Goal: Information Seeking & Learning: Check status

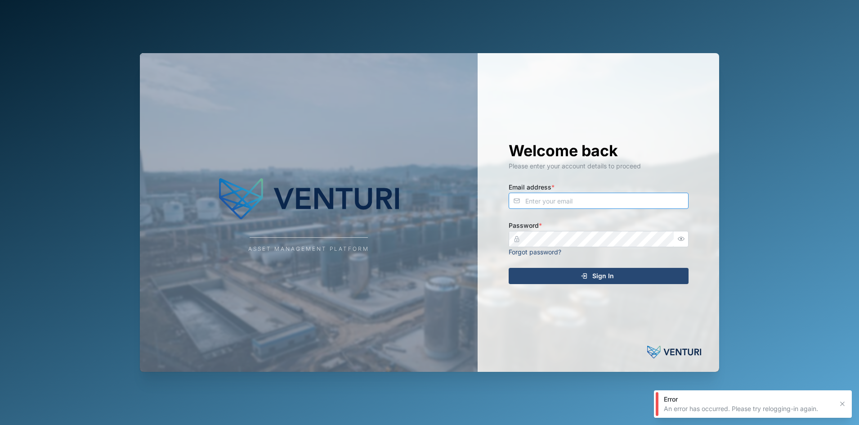
type input "[PERSON_NAME][EMAIL_ADDRESS][DOMAIN_NAME]"
click at [556, 283] on div "Sign In" at bounding box center [598, 275] width 166 height 15
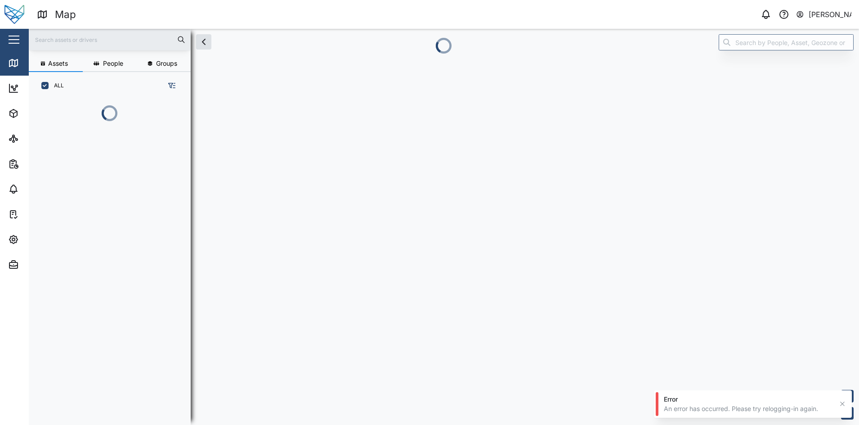
scroll to position [313, 139]
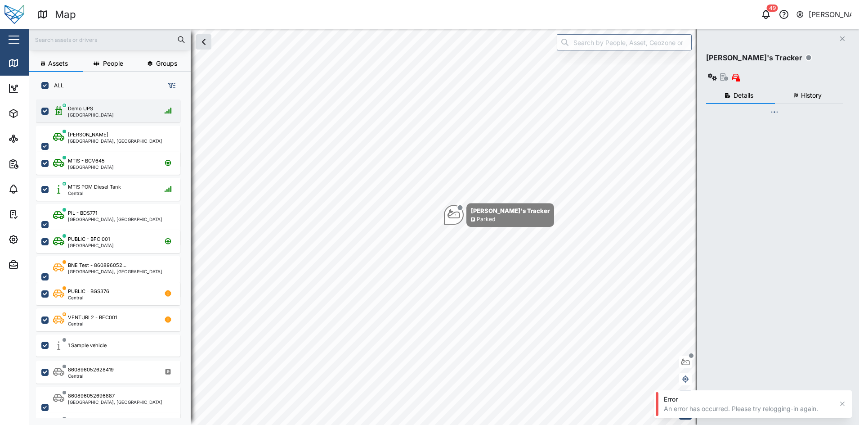
click at [15, 41] on button "button" at bounding box center [13, 39] width 15 height 15
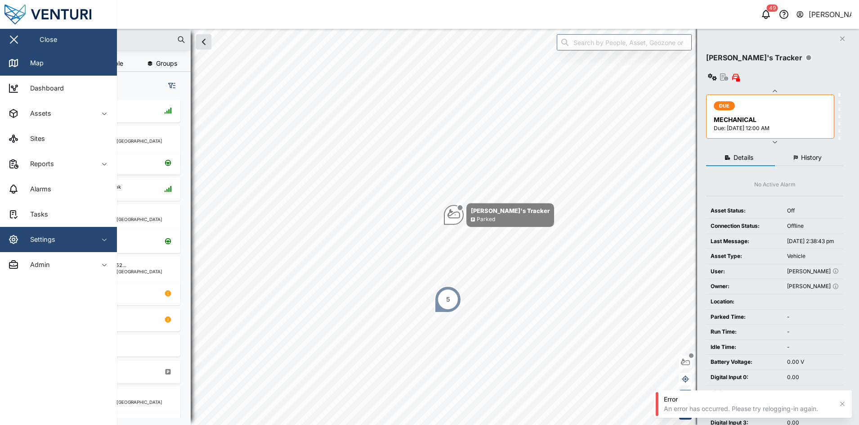
click at [50, 233] on span "Settings" at bounding box center [49, 239] width 82 height 25
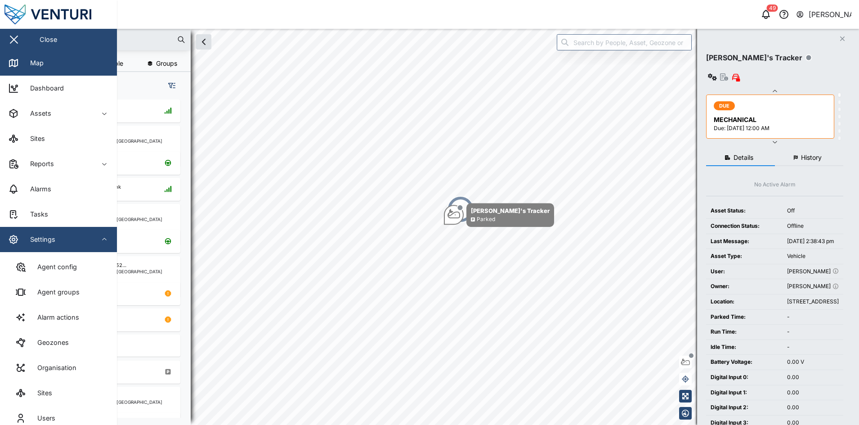
scroll to position [63, 0]
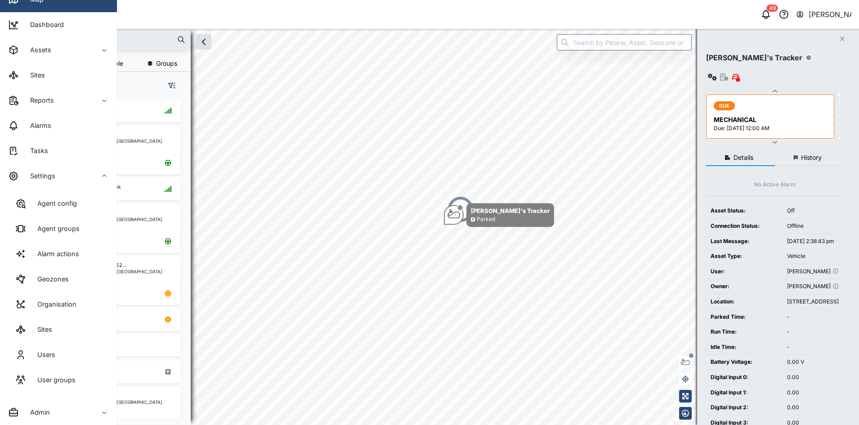
click at [57, 397] on div "Agent config Agent groups Alarm actions Geozones Organisation Sites Users User …" at bounding box center [58, 293] width 117 height 211
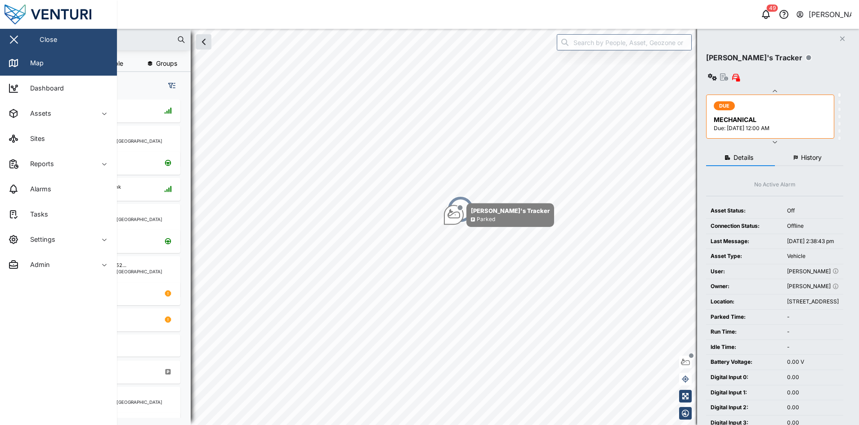
scroll to position [0, 0]
click at [53, 265] on div "Admin" at bounding box center [49, 264] width 82 height 11
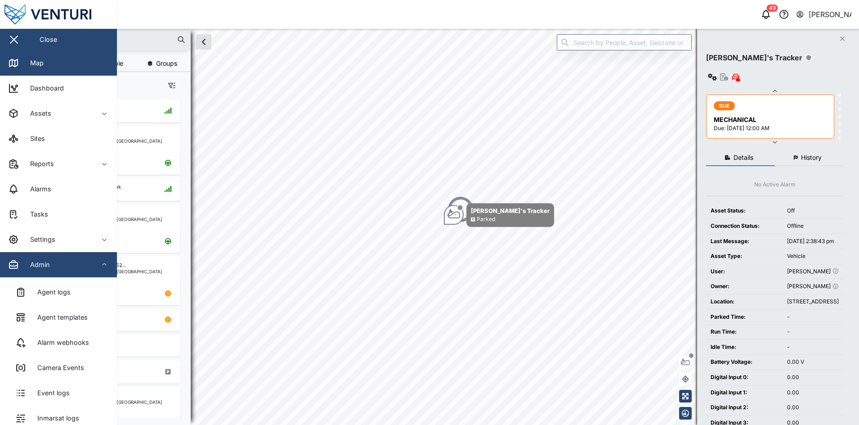
click at [53, 265] on div "Admin" at bounding box center [49, 264] width 82 height 11
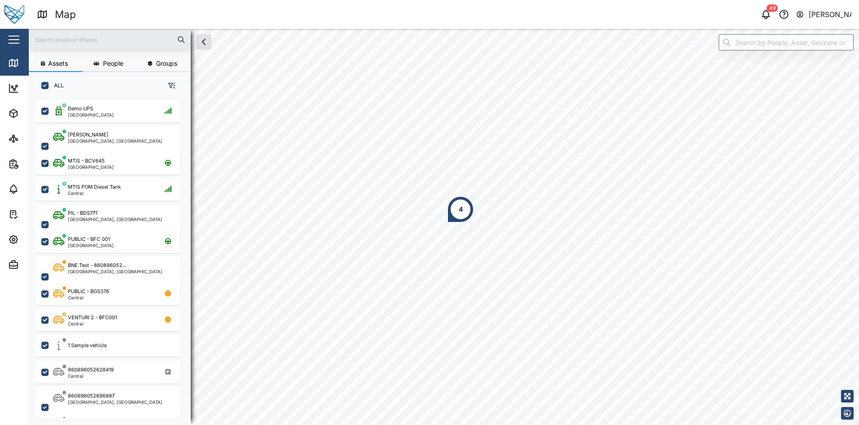
click at [168, 86] on icon "button" at bounding box center [171, 85] width 7 height 7
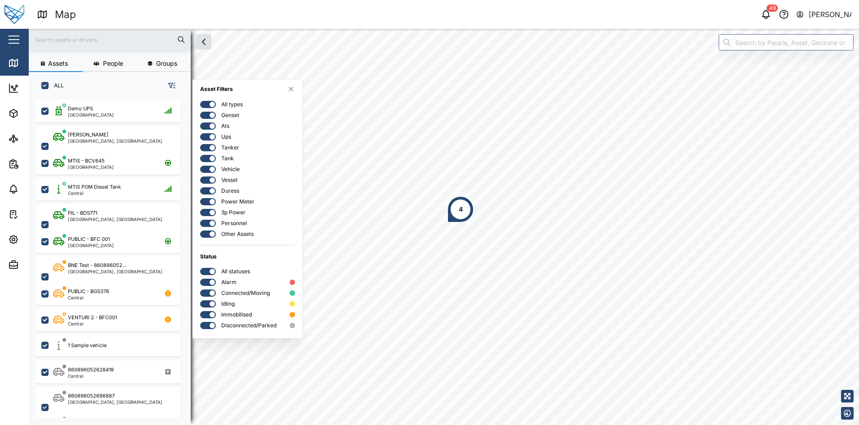
click at [208, 105] on div at bounding box center [205, 104] width 9 height 6
click at [200, 101] on input "checkbox" at bounding box center [200, 101] width 0 height 0
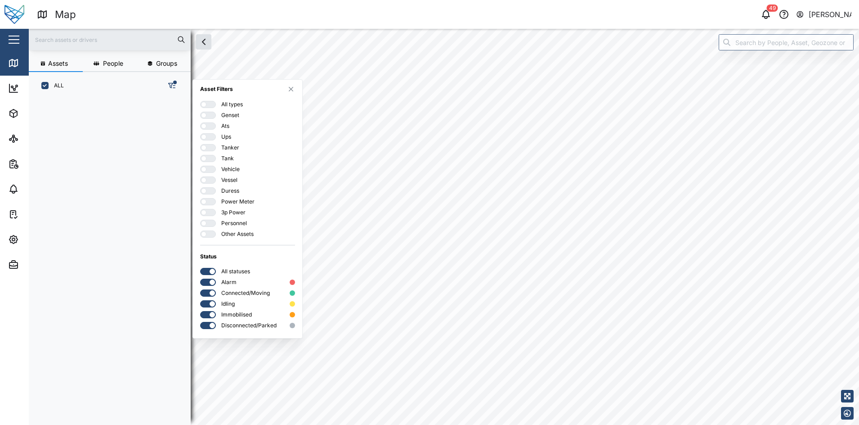
click at [211, 182] on div at bounding box center [210, 180] width 9 height 6
click at [200, 176] on input "checkbox" at bounding box center [200, 176] width 0 height 0
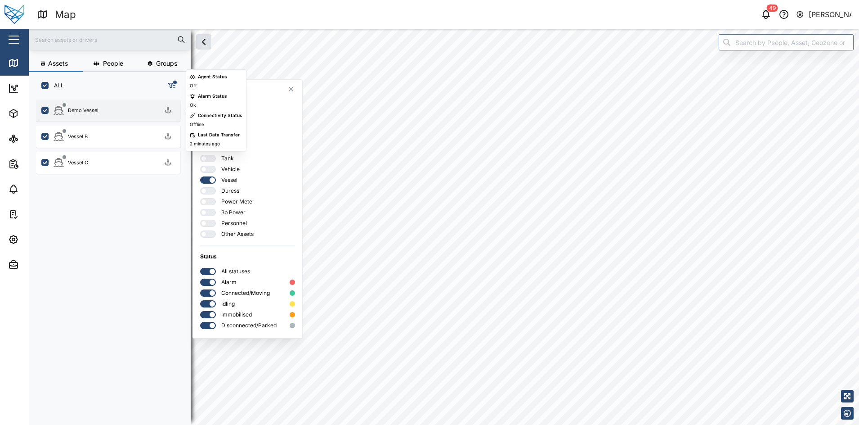
click at [128, 108] on div "Demo Vessel" at bounding box center [114, 110] width 122 height 11
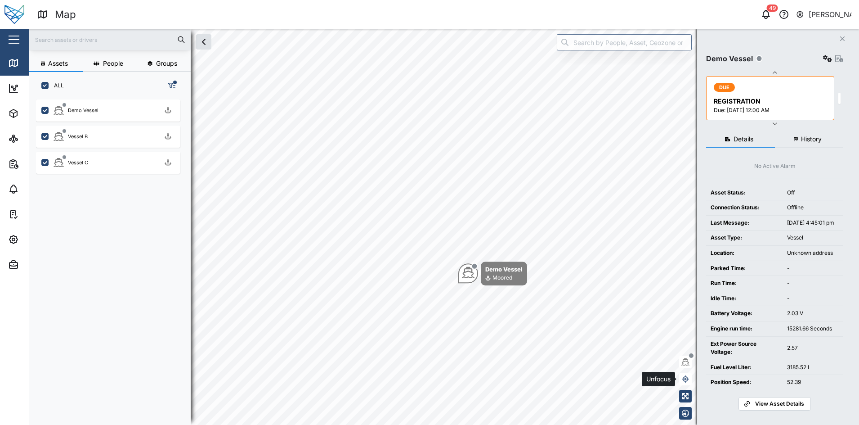
click at [682, 375] on button "button" at bounding box center [685, 379] width 13 height 13
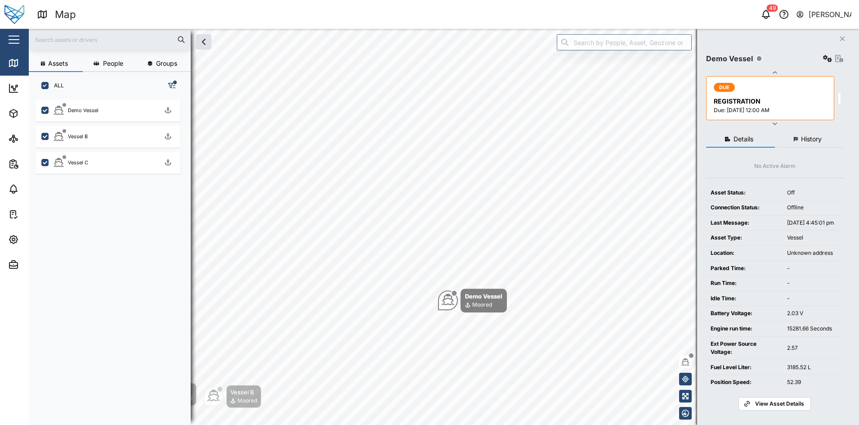
click at [3, 34] on div "Close" at bounding box center [58, 40] width 117 height 22
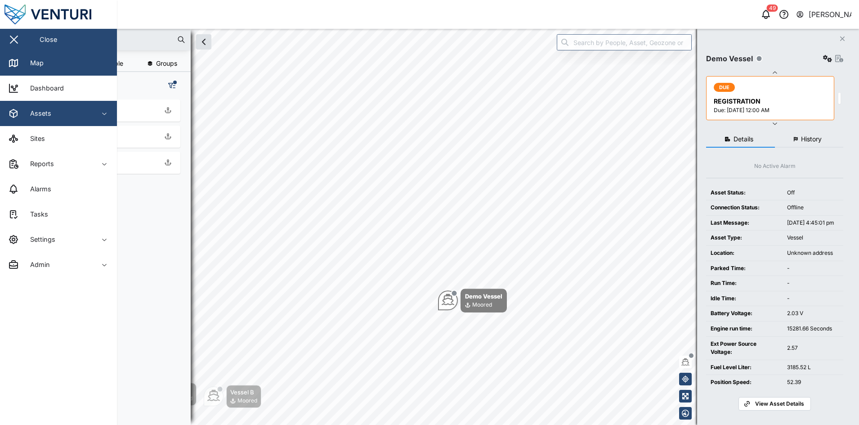
click at [67, 108] on div "Assets" at bounding box center [49, 113] width 82 height 11
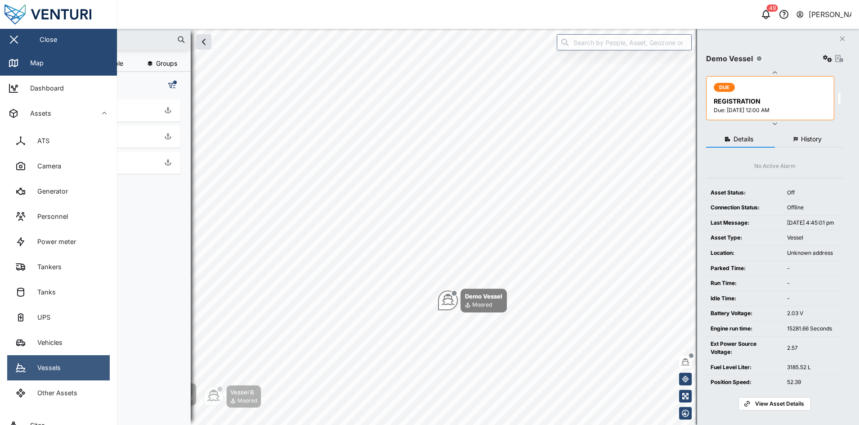
click at [67, 361] on link "Vessels" at bounding box center [58, 367] width 103 height 25
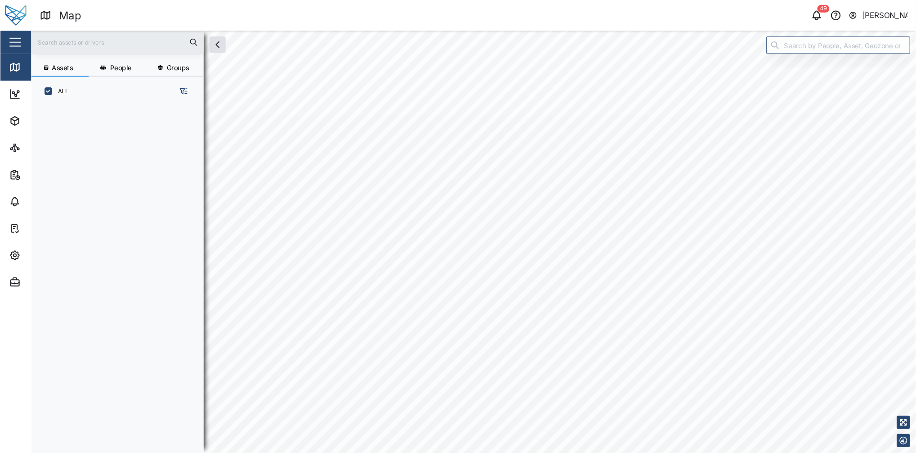
scroll to position [9, 9]
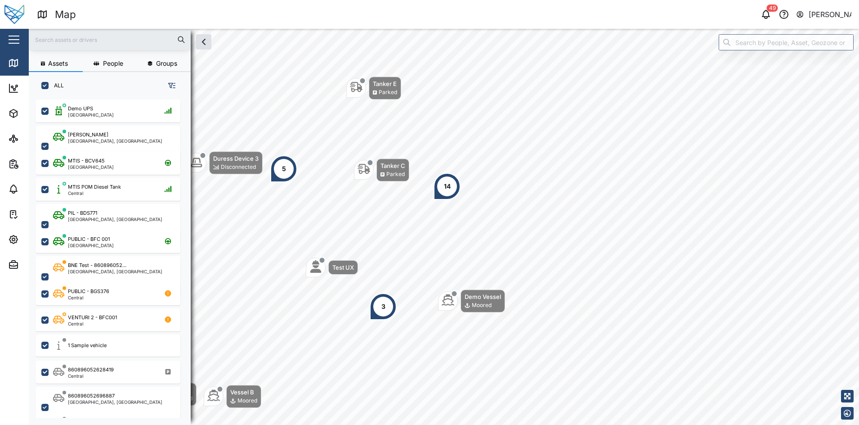
click at [170, 86] on icon "button" at bounding box center [171, 85] width 7 height 7
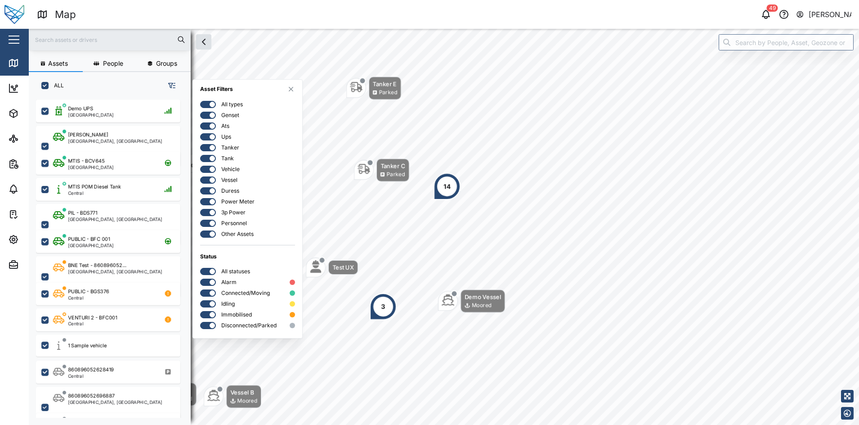
click at [211, 102] on div at bounding box center [212, 104] width 5 height 5
click at [200, 101] on input "checkbox" at bounding box center [200, 101] width 0 height 0
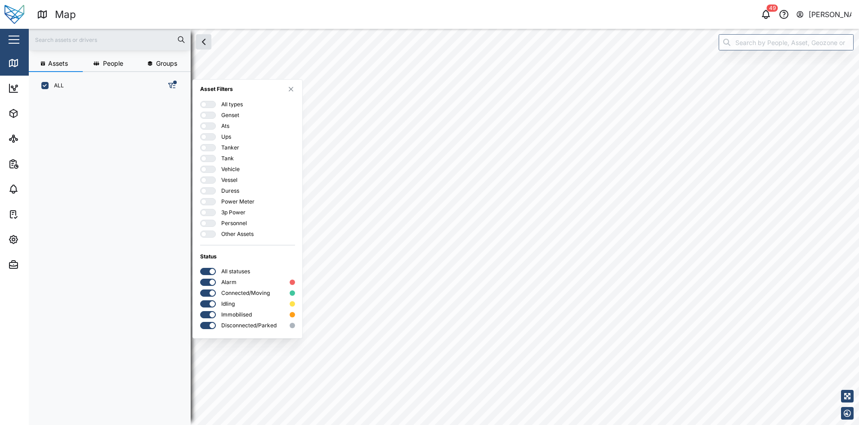
click at [212, 184] on div "All types Genset Ats Ups Tanker Tank Vehicle Vessel Duress Power Meter 3p Power…" at bounding box center [247, 169] width 95 height 137
click at [211, 182] on div at bounding box center [210, 180] width 9 height 6
click at [200, 176] on input "checkbox" at bounding box center [200, 176] width 0 height 0
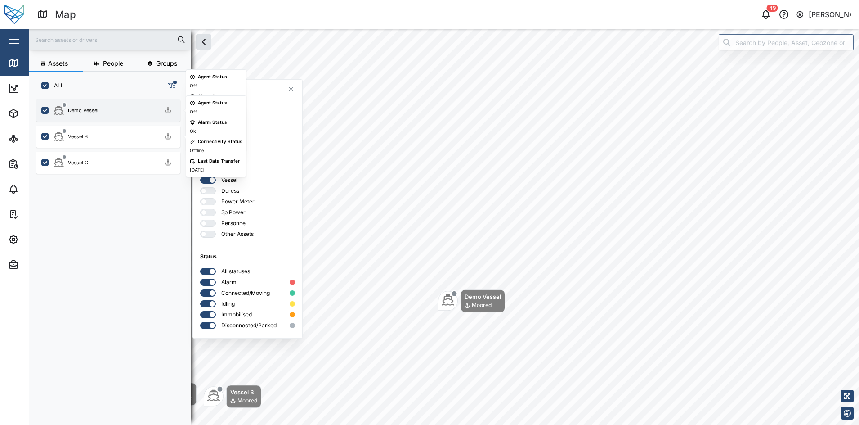
click at [126, 118] on div "Demo Vessel" at bounding box center [108, 110] width 144 height 22
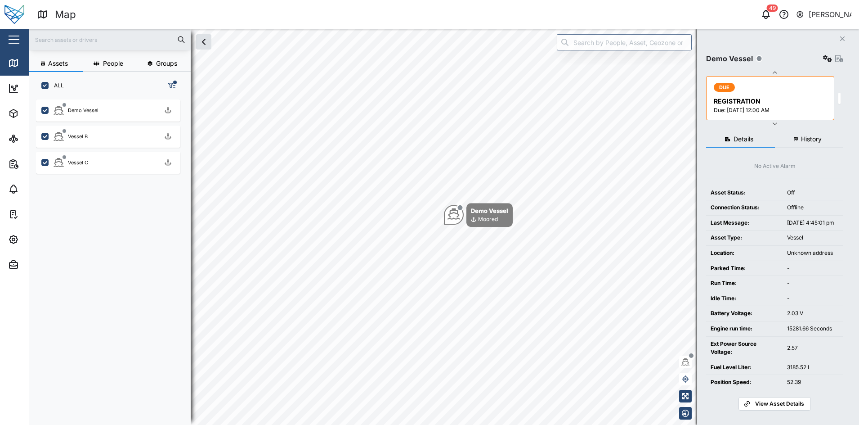
click at [175, 87] on icon "button" at bounding box center [171, 85] width 7 height 7
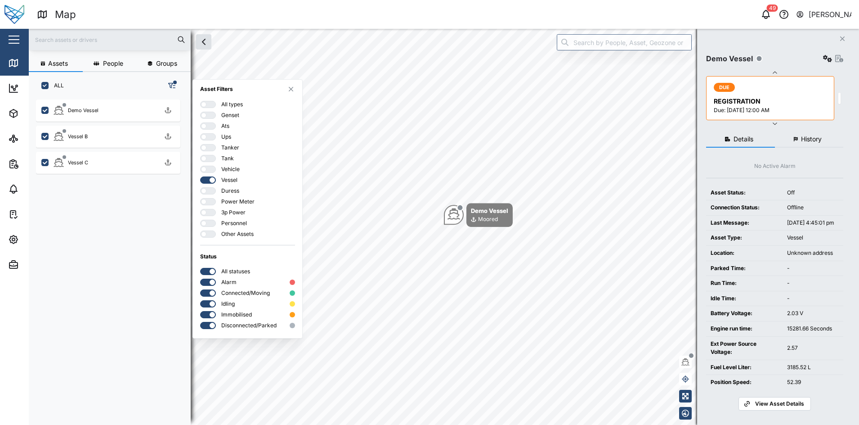
click at [11, 40] on div "button" at bounding box center [14, 39] width 11 height 1
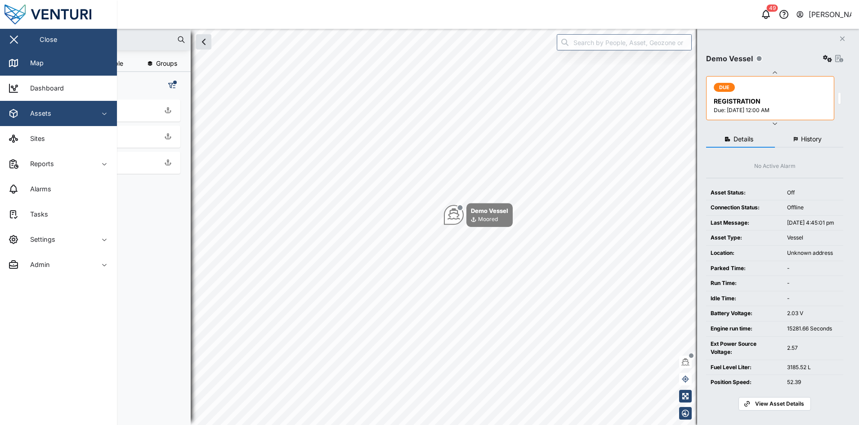
click at [87, 109] on div "Assets" at bounding box center [49, 113] width 82 height 11
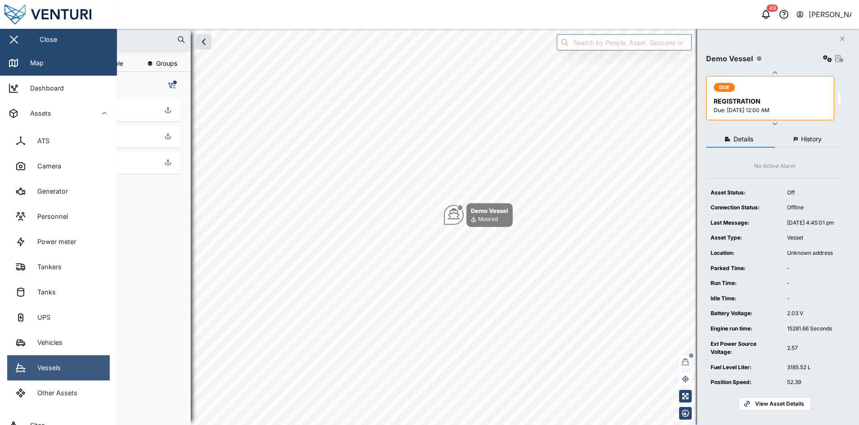
click at [65, 356] on link "Vessels" at bounding box center [58, 367] width 103 height 25
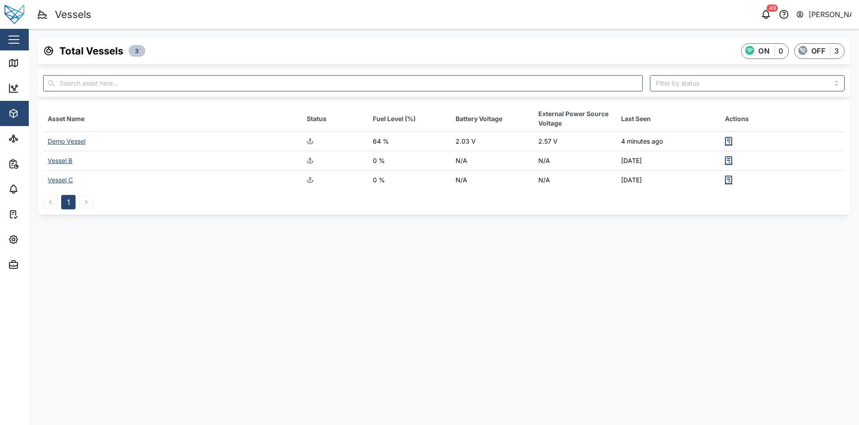
click at [64, 139] on div "Demo Vessel" at bounding box center [67, 141] width 38 height 8
click at [63, 136] on td "Demo Vessel" at bounding box center [172, 141] width 259 height 19
click at [63, 138] on div "Demo Vessel" at bounding box center [67, 141] width 38 height 8
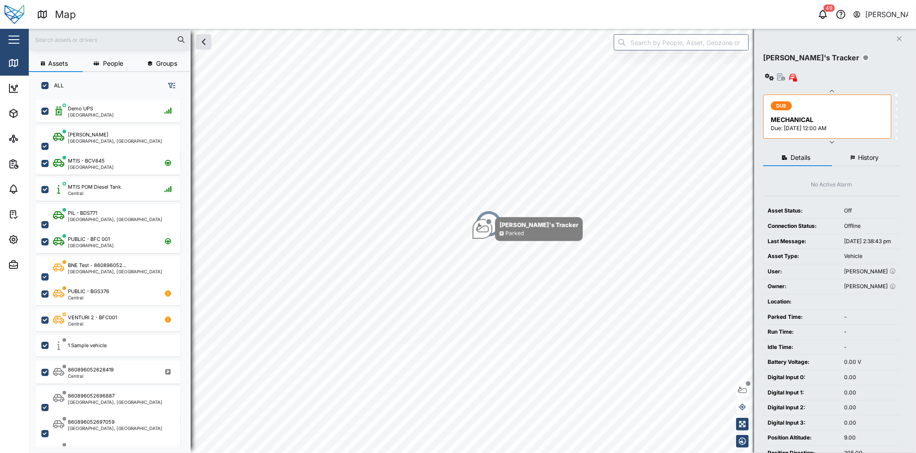
click at [865, 10] on button "[PERSON_NAME]" at bounding box center [881, 14] width 56 height 13
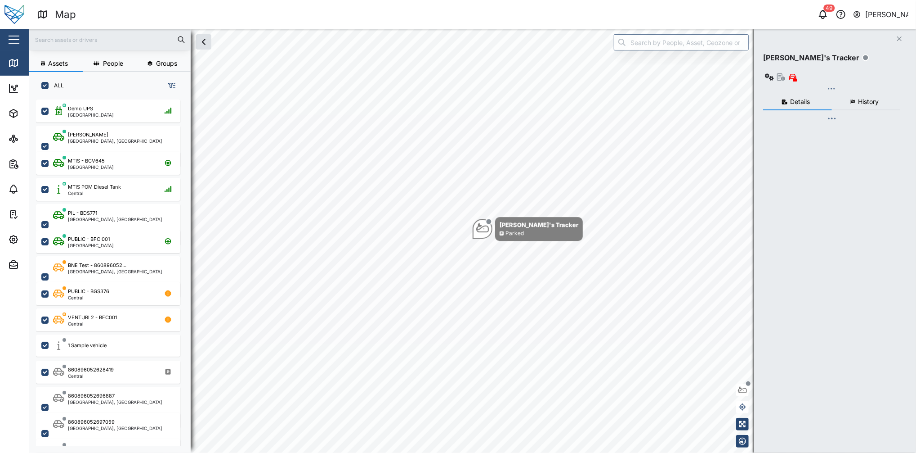
checkbox input "true"
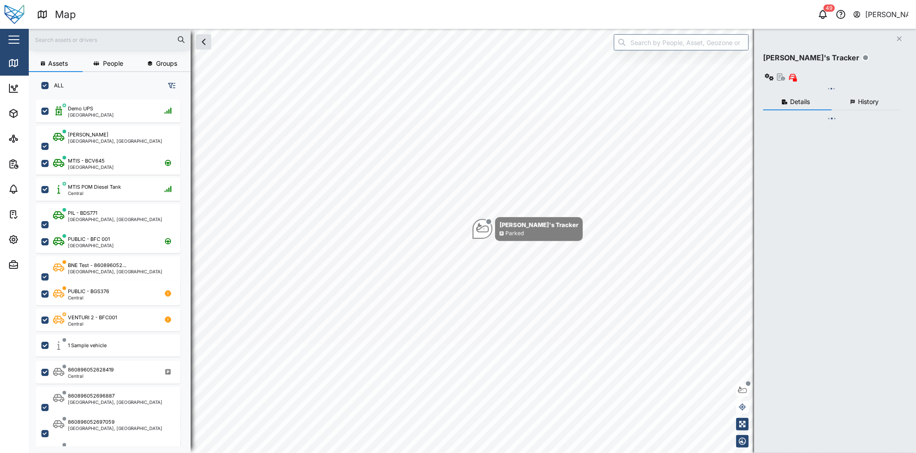
checkbox input "true"
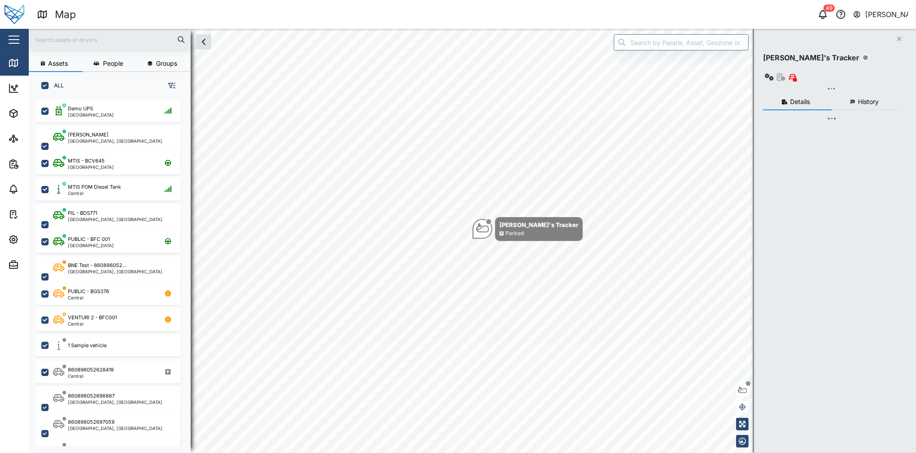
checkbox input "true"
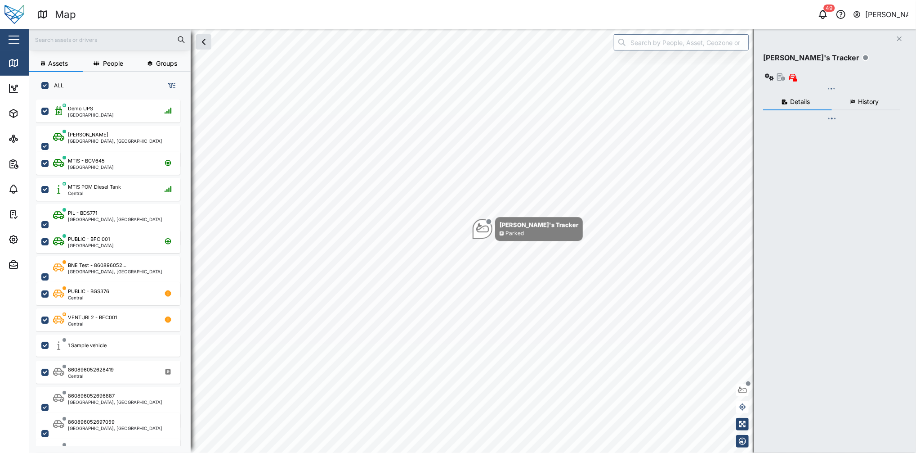
checkbox input "true"
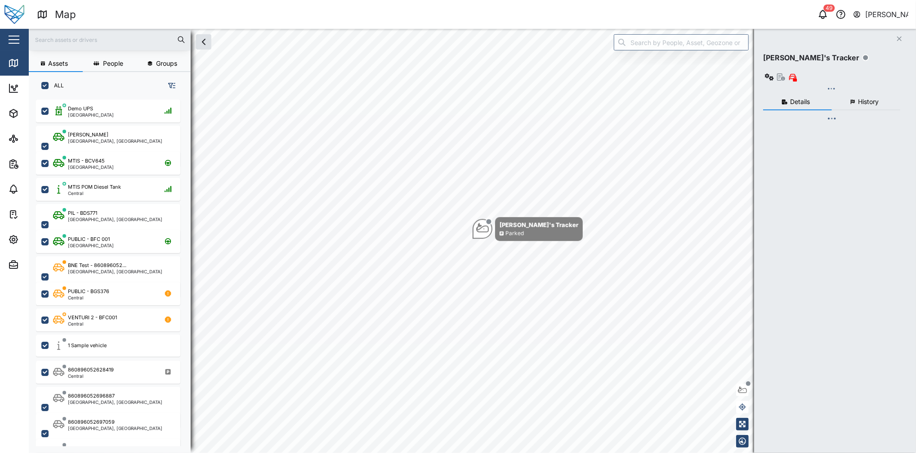
checkbox input "true"
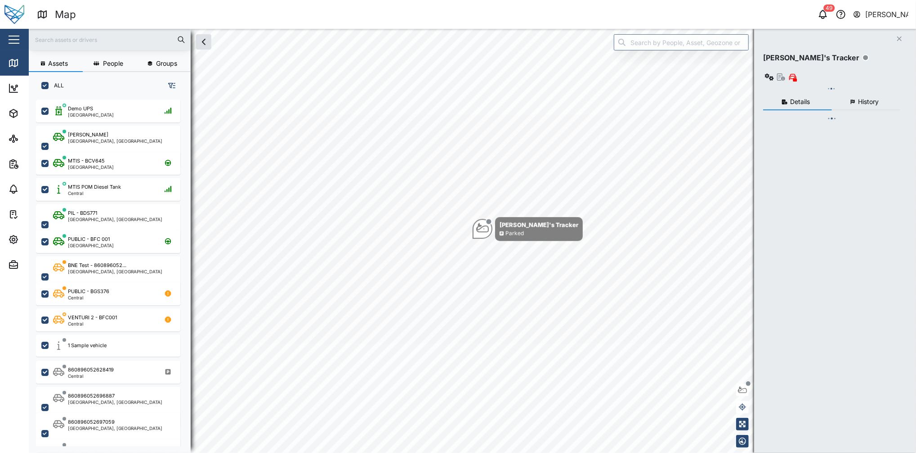
checkbox input "true"
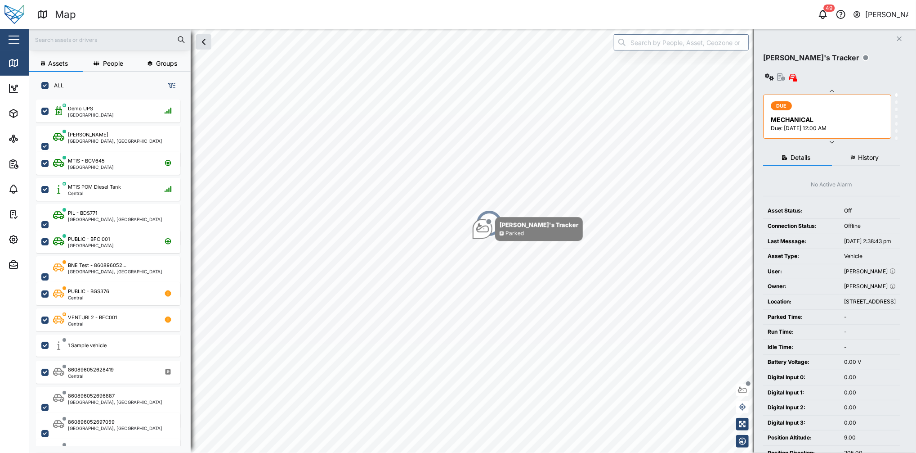
click at [13, 46] on button "button" at bounding box center [13, 39] width 15 height 15
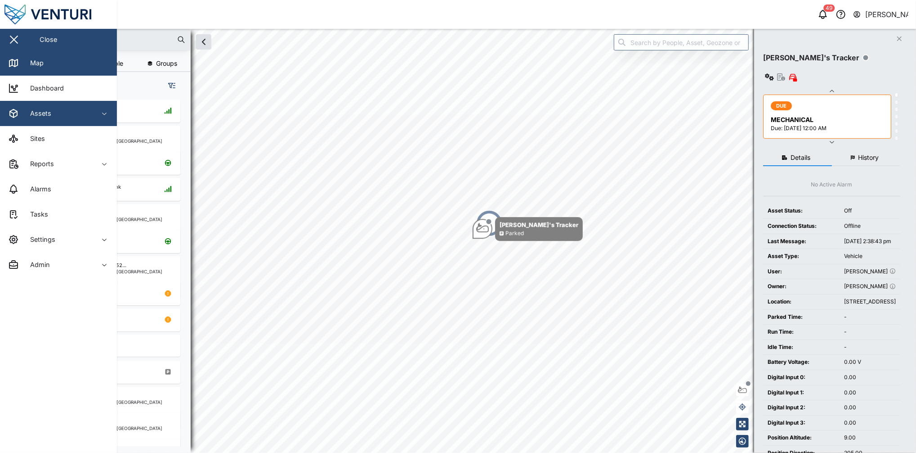
click at [60, 114] on div "Assets" at bounding box center [49, 113] width 82 height 11
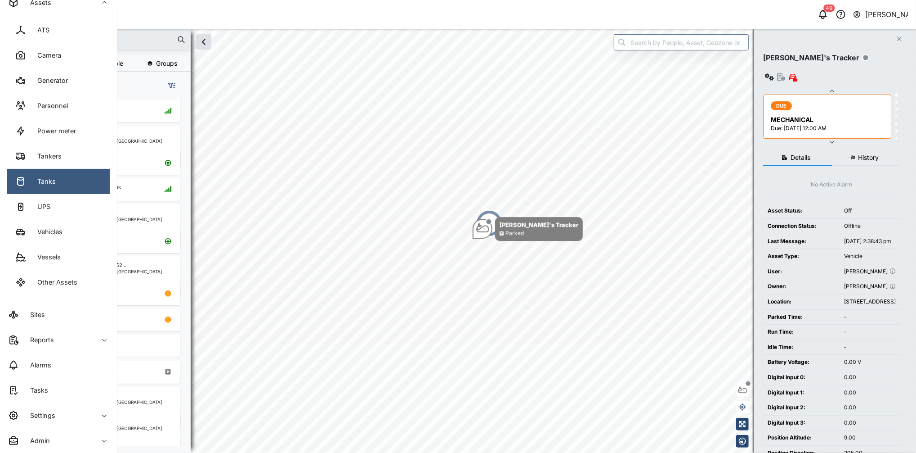
scroll to position [110, 0]
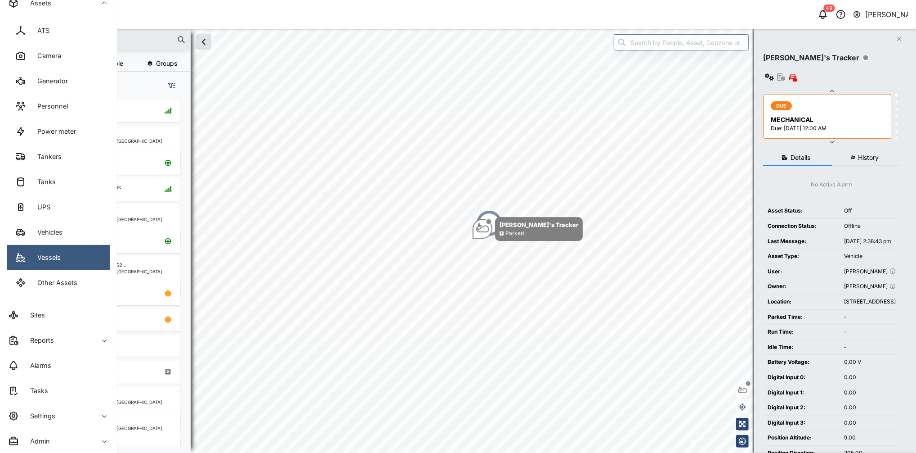
click at [55, 257] on div "Vessels" at bounding box center [46, 257] width 30 height 10
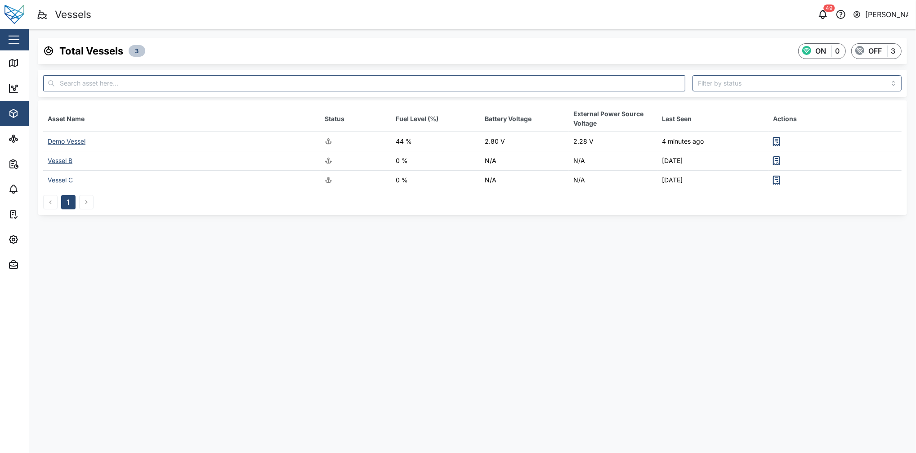
click at [58, 137] on td "Demo Vessel" at bounding box center [182, 141] width 278 height 19
click at [59, 142] on div "Demo Vessel" at bounding box center [67, 141] width 38 height 8
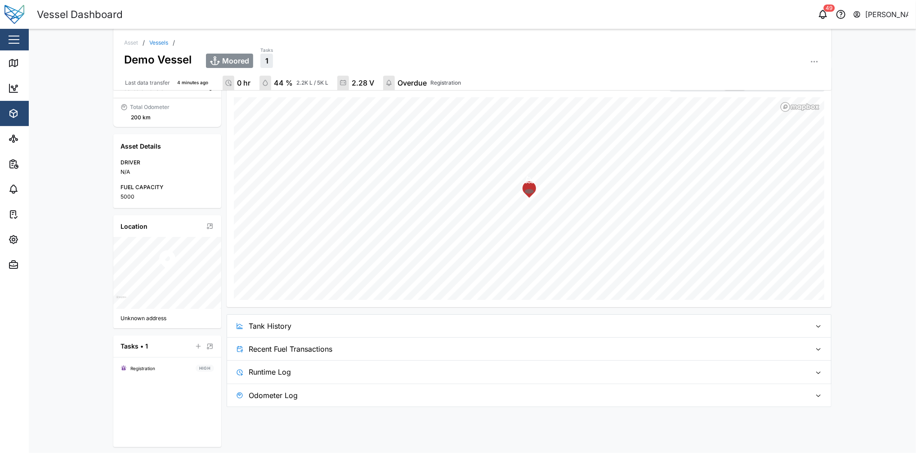
scroll to position [128, 0]
click at [324, 340] on span "Recent Fuel Transactions" at bounding box center [527, 348] width 556 height 22
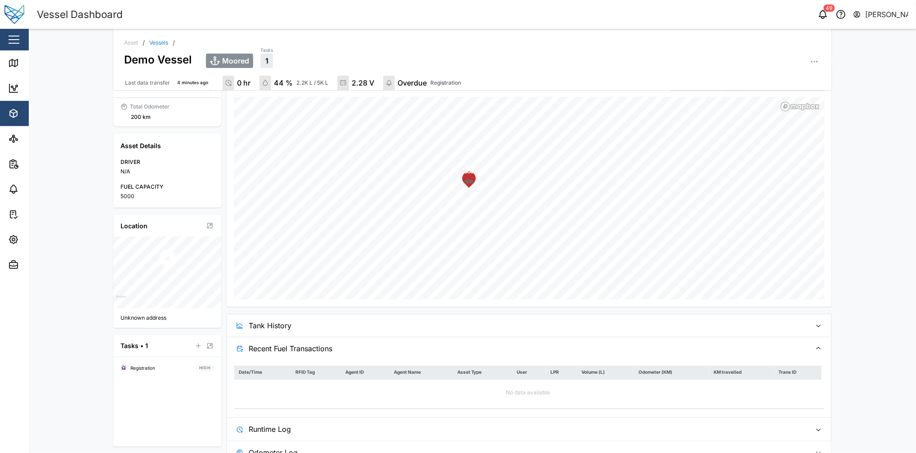
click at [349, 327] on span "Tank History" at bounding box center [527, 325] width 556 height 22
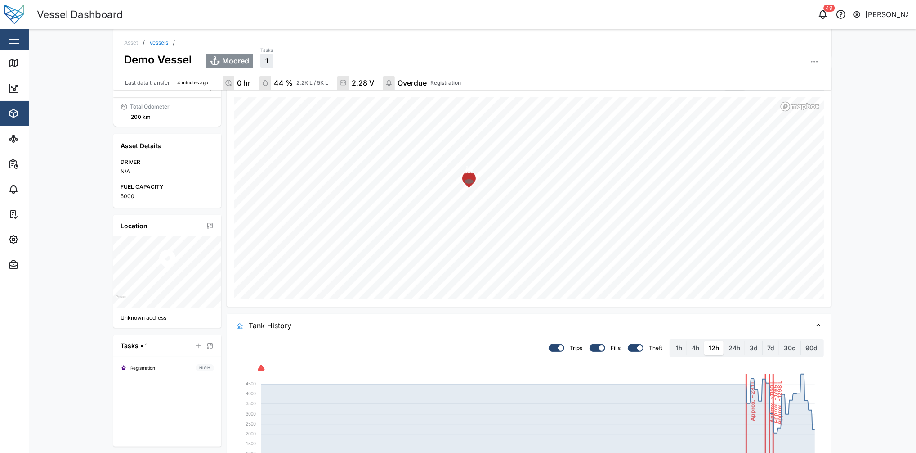
scroll to position [272, 0]
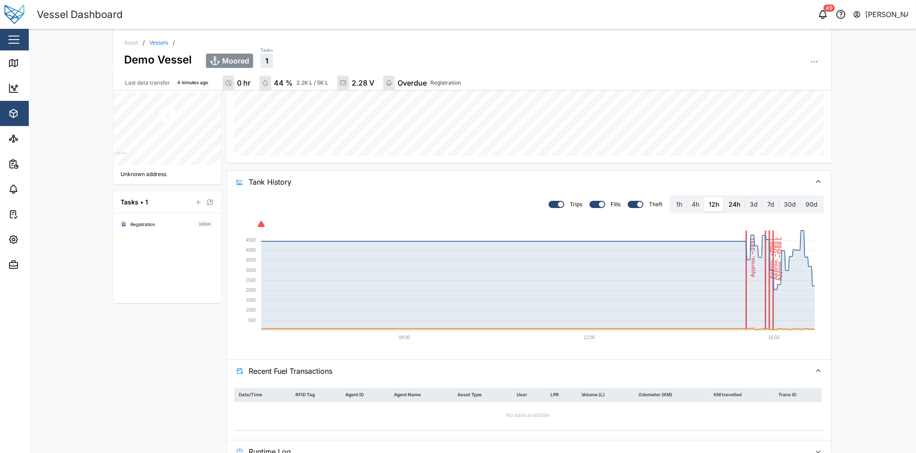
click at [732, 203] on label "24h" at bounding box center [734, 204] width 21 height 14
click at [724, 197] on hours "24h" at bounding box center [724, 197] width 0 height 0
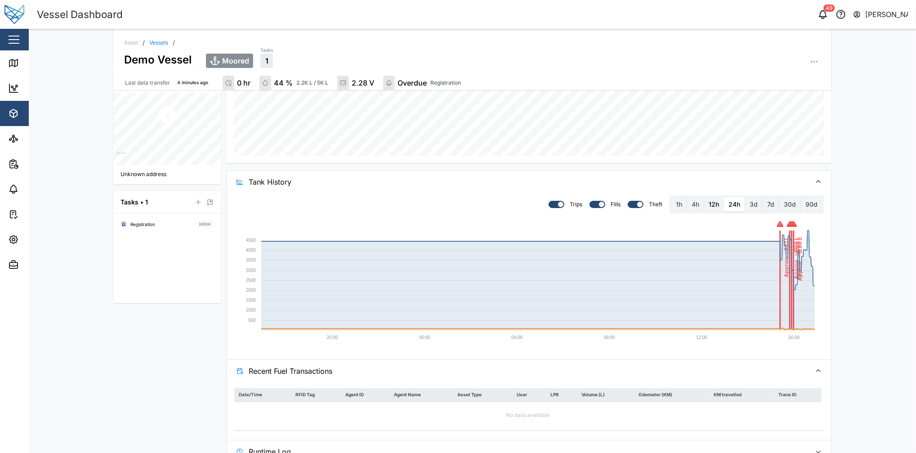
click at [712, 204] on label "12h" at bounding box center [714, 204] width 19 height 14
click at [705, 197] on hours "12h" at bounding box center [705, 197] width 0 height 0
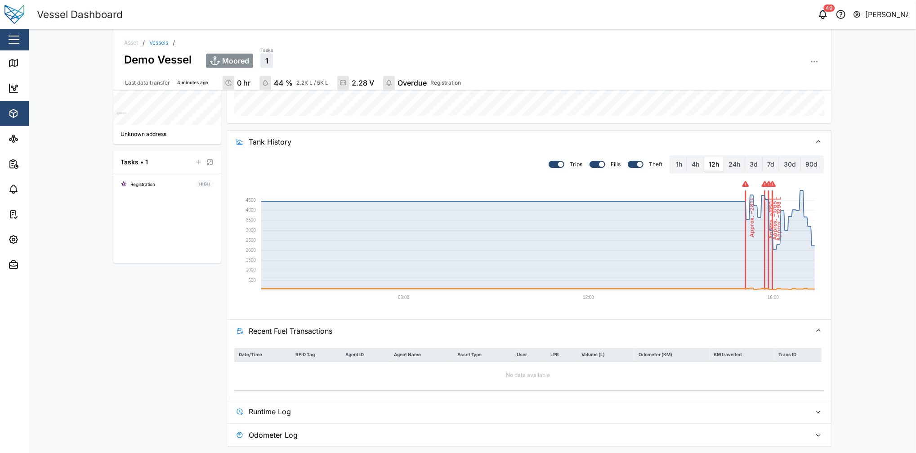
scroll to position [312, 0]
click at [704, 327] on span "Recent Fuel Transactions" at bounding box center [527, 330] width 556 height 22
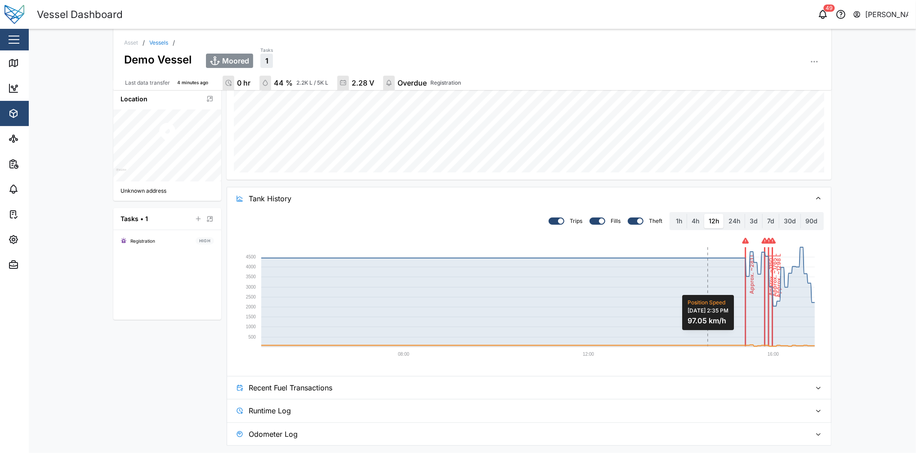
scroll to position [255, 0]
click at [661, 404] on span "Runtime Log" at bounding box center [527, 410] width 556 height 22
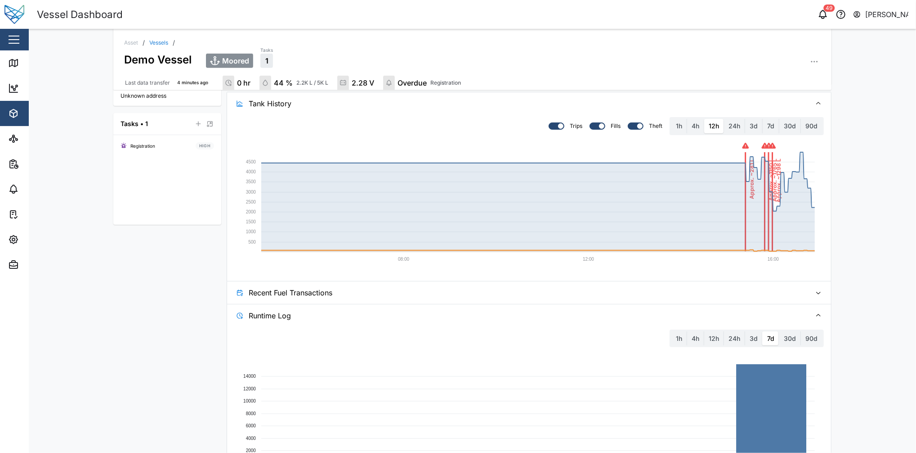
scroll to position [348, 0]
click at [612, 291] on span "Recent Fuel Transactions" at bounding box center [527, 294] width 556 height 22
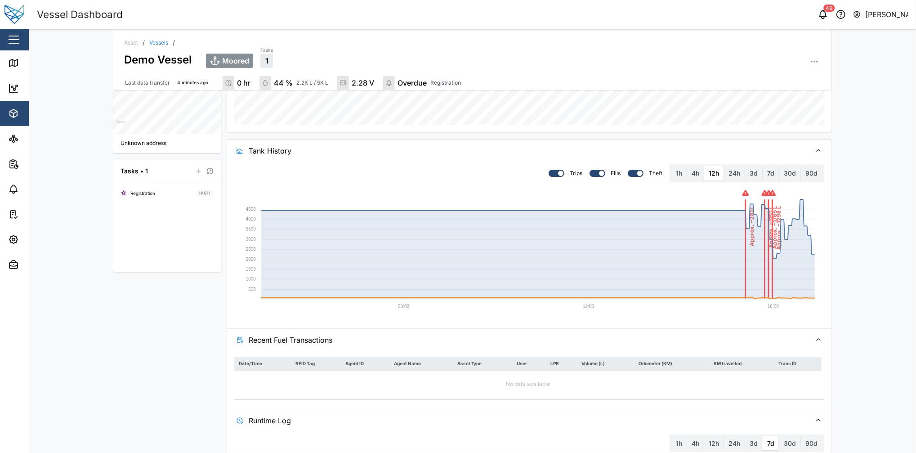
scroll to position [373, 0]
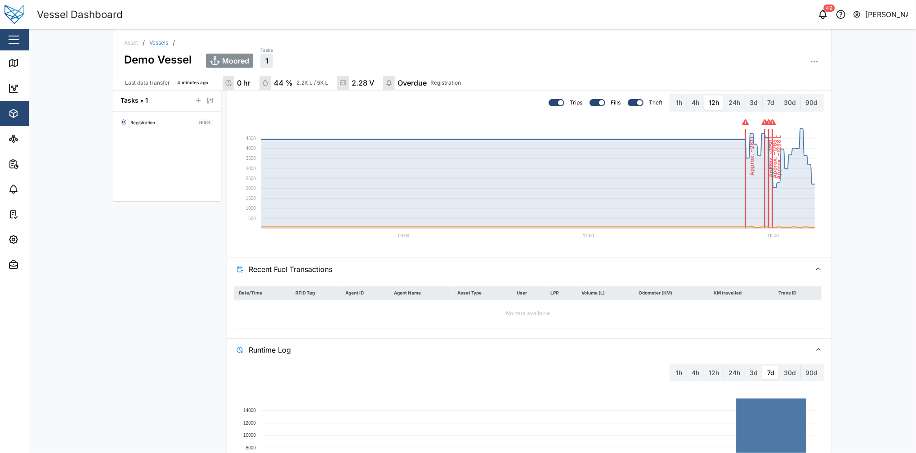
click at [528, 337] on div "Date/Time RFID Tag Agent ID Agent Name Asset Type User LPR Volume (L) Odometer …" at bounding box center [529, 309] width 605 height 58
click at [521, 351] on span "Runtime Log" at bounding box center [527, 349] width 556 height 22
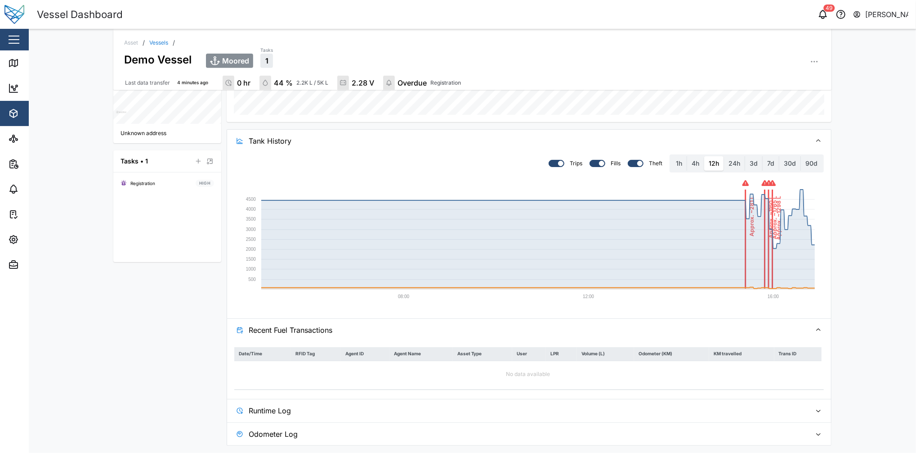
scroll to position [312, 0]
click at [370, 328] on span "Recent Fuel Transactions" at bounding box center [527, 330] width 556 height 22
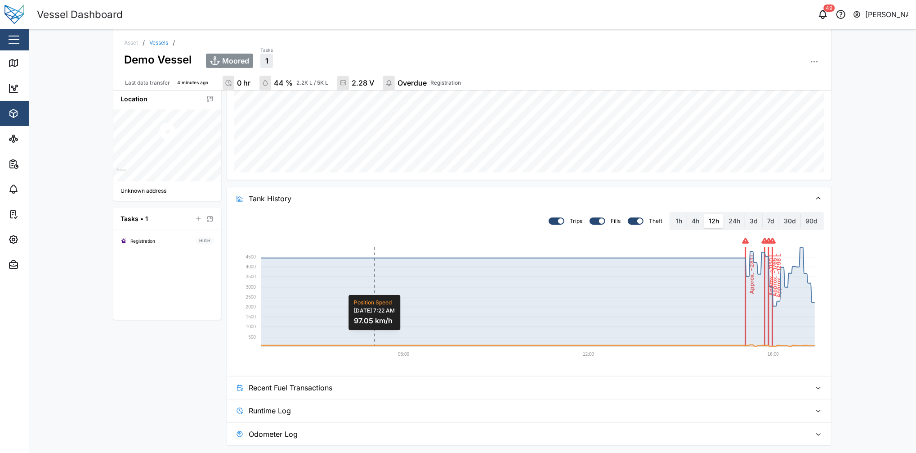
scroll to position [255, 0]
click at [443, 191] on span "Tank History" at bounding box center [527, 199] width 556 height 22
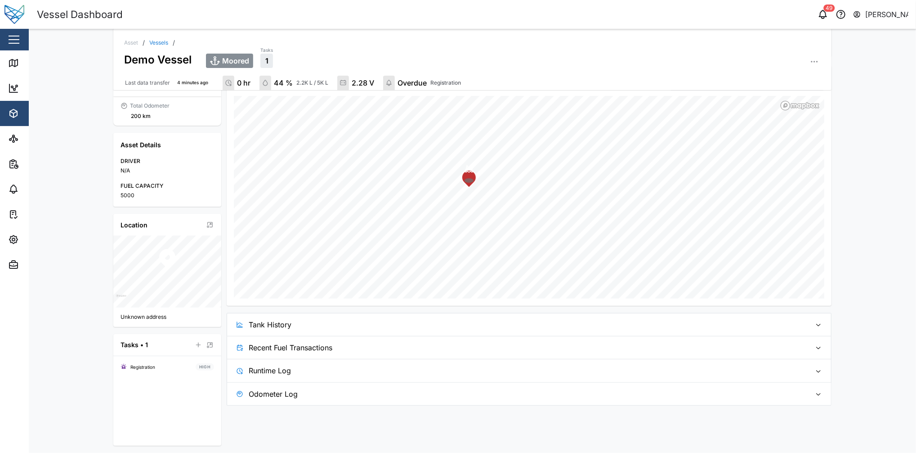
scroll to position [128, 0]
click at [351, 368] on span "Runtime Log" at bounding box center [527, 371] width 556 height 22
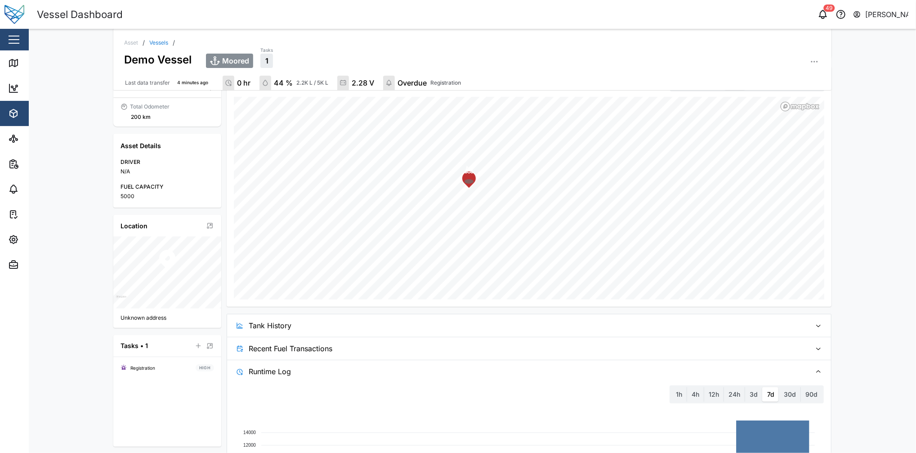
scroll to position [255, 0]
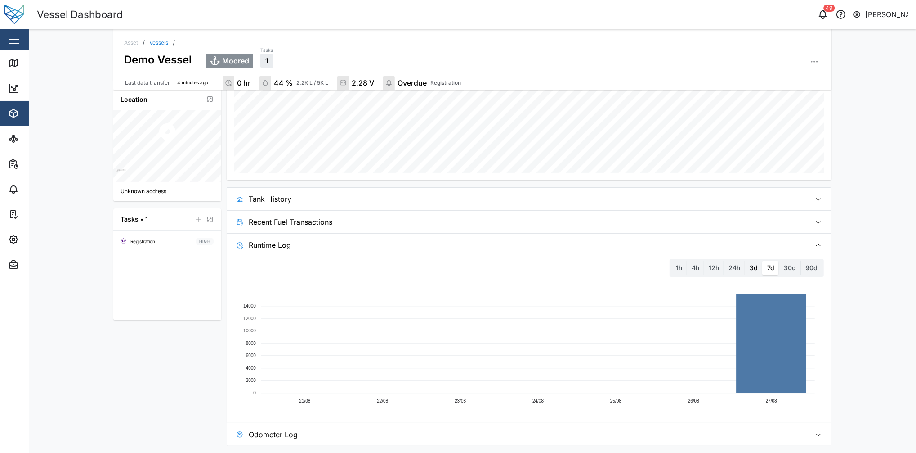
click at [750, 269] on label "3d" at bounding box center [753, 267] width 17 height 14
click at [745, 260] on days "3d" at bounding box center [745, 260] width 0 height 0
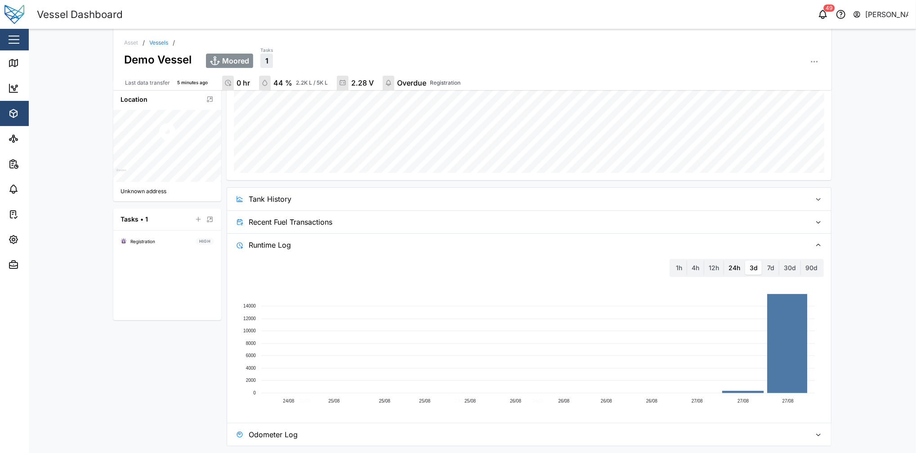
click at [729, 269] on label "24h" at bounding box center [734, 267] width 21 height 14
click at [724, 260] on hours "24h" at bounding box center [724, 260] width 0 height 0
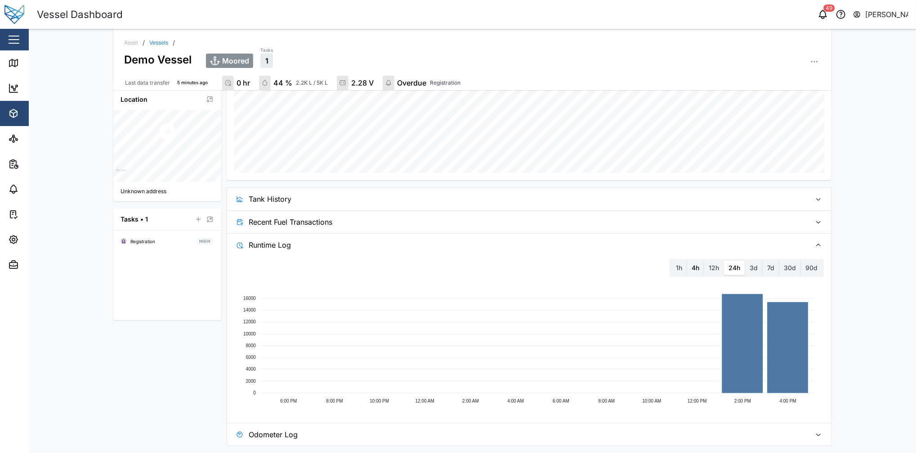
click at [689, 268] on label "4h" at bounding box center [695, 267] width 17 height 14
click at [687, 260] on hours "4h" at bounding box center [687, 260] width 0 height 0
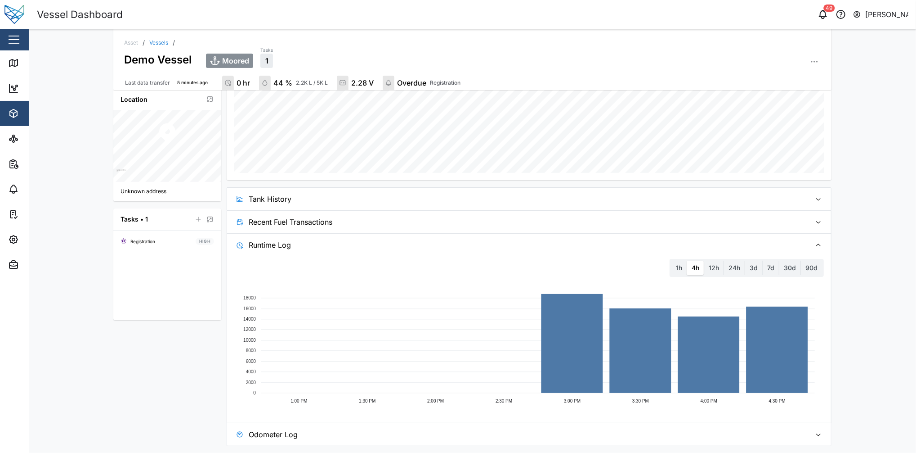
click at [746, 438] on span "Odometer Log" at bounding box center [527, 434] width 556 height 22
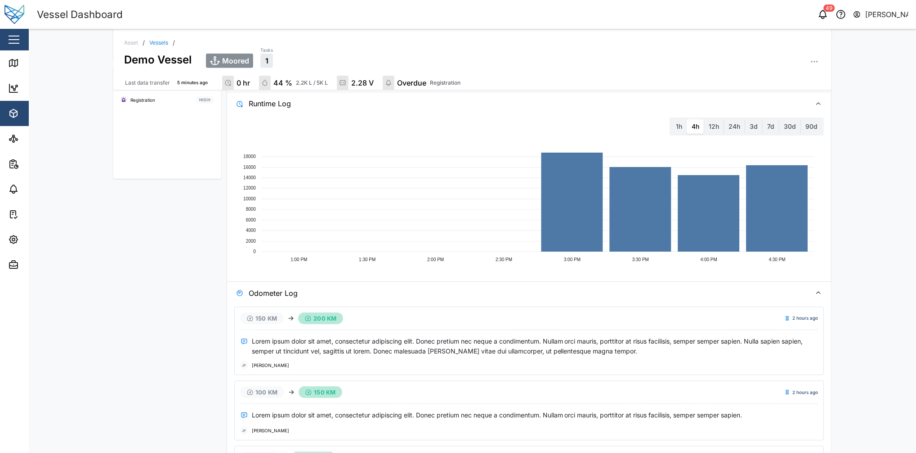
scroll to position [396, 0]
